Goal: Navigation & Orientation: Find specific page/section

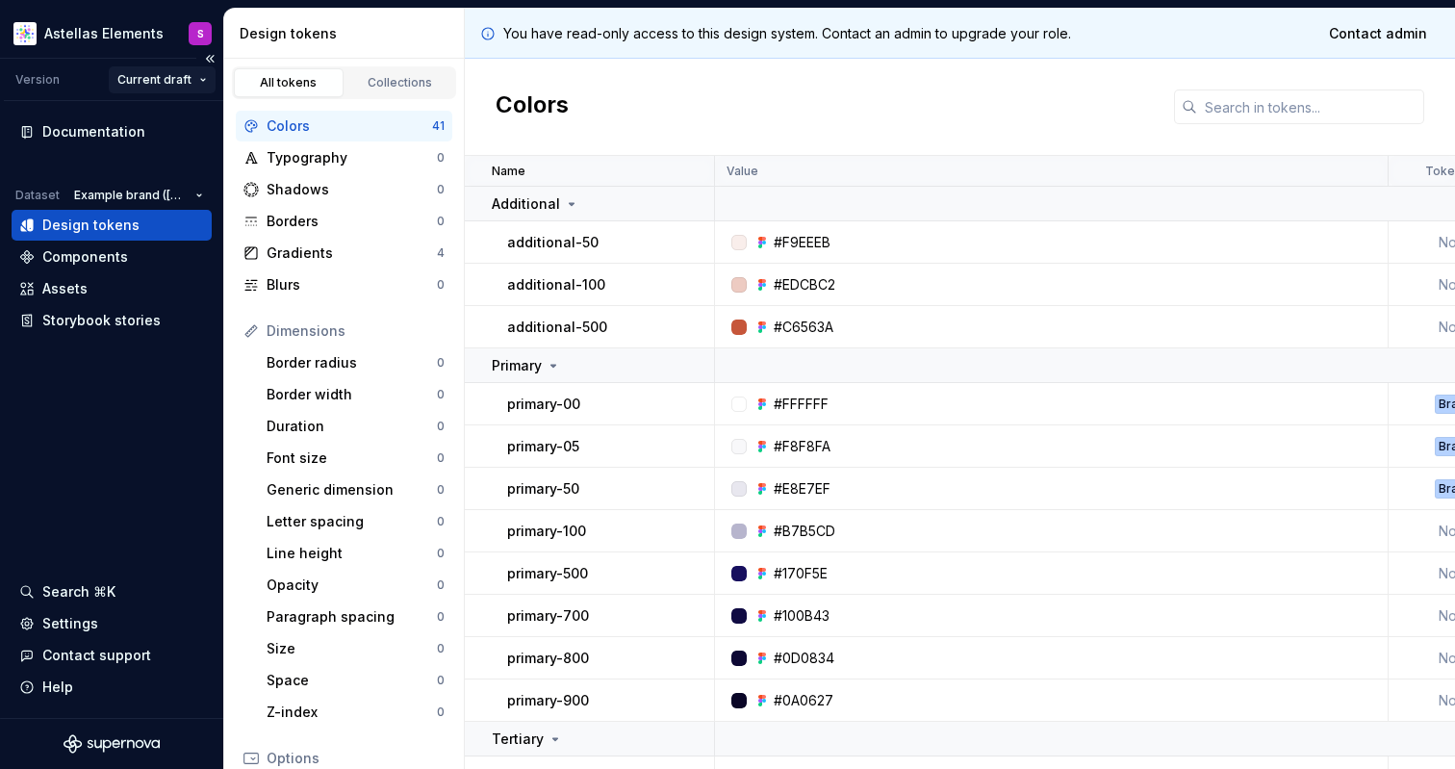
click at [194, 82] on html "Astellas Elements S Version Current draft Documentation Dataset Example brand (…" at bounding box center [727, 384] width 1455 height 769
click at [95, 62] on html "Astellas Elements S Version Current draft Documentation Dataset Example brand (…" at bounding box center [727, 384] width 1455 height 769
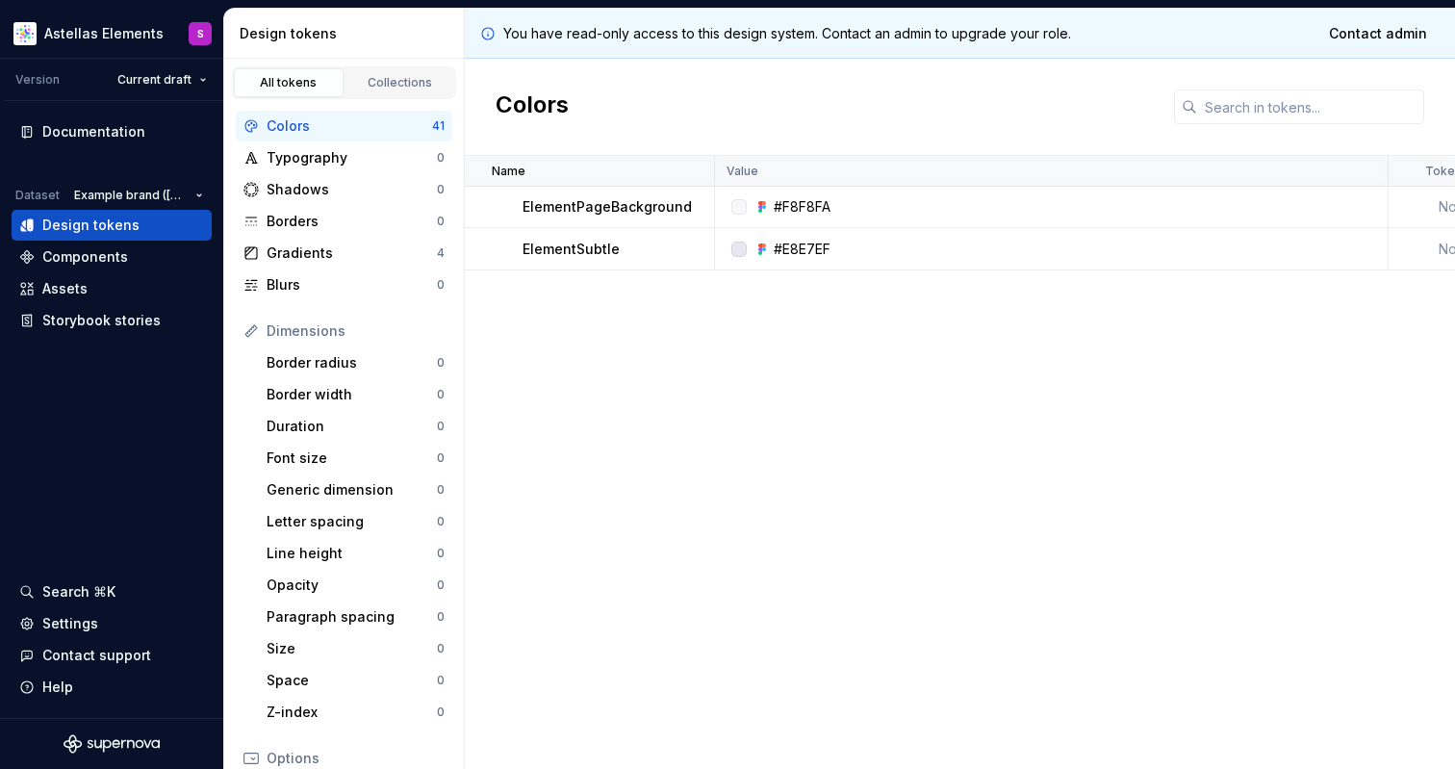
scroll to position [1396, 0]
